Goal: Task Accomplishment & Management: Use online tool/utility

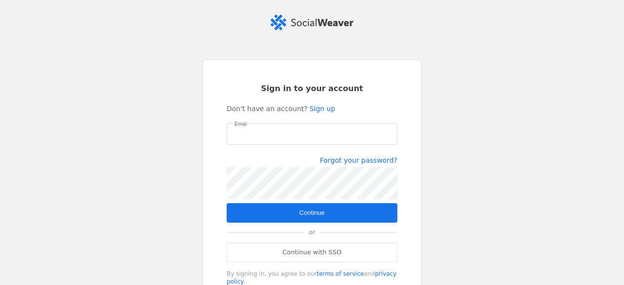
type input "[EMAIL_ADDRESS][PERSON_NAME][DOMAIN_NAME]"
click at [305, 214] on span "Continue" at bounding box center [312, 213] width 25 height 10
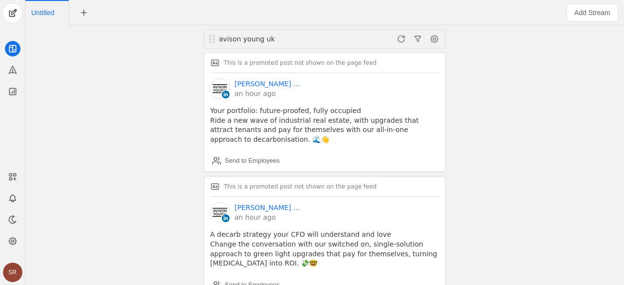
click at [542, 211] on div "avison young uk This is a promoted post not shown on the page feed Avison Young…" at bounding box center [325, 155] width 594 height 260
